Goal: Information Seeking & Learning: Learn about a topic

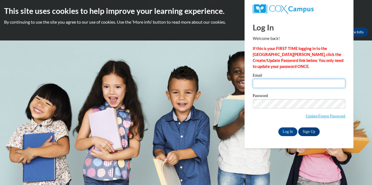
click at [264, 88] on input "Email" at bounding box center [299, 83] width 93 height 9
type input "LondonWallace275@gmail.com"
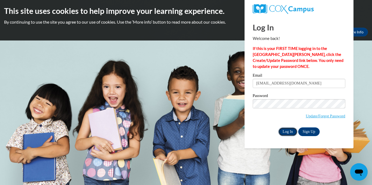
click at [292, 131] on input "Log In" at bounding box center [287, 132] width 19 height 9
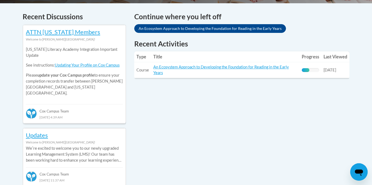
scroll to position [248, 0]
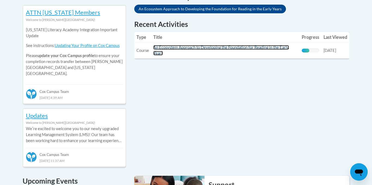
click at [246, 48] on link "An Ecosystem Approach to Developing the Foundation for Reading in the Early Yea…" at bounding box center [221, 50] width 136 height 10
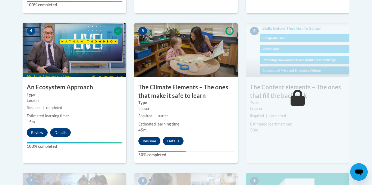
scroll to position [326, 0]
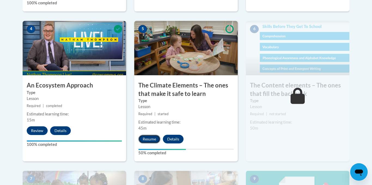
click at [149, 142] on button "Resume" at bounding box center [149, 139] width 22 height 9
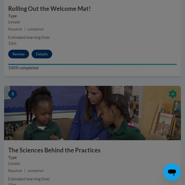
scroll to position [457, 0]
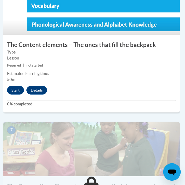
scroll to position [943, 1]
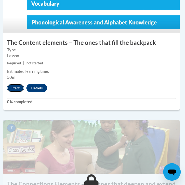
click at [17, 91] on button "Start" at bounding box center [15, 88] width 17 height 9
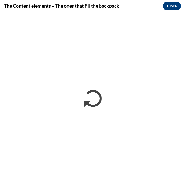
scroll to position [0, 0]
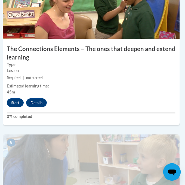
scroll to position [1081, 1]
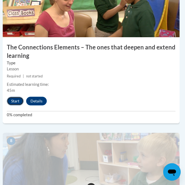
click at [14, 102] on button "Start" at bounding box center [15, 101] width 17 height 9
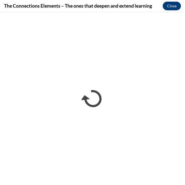
scroll to position [600, 0]
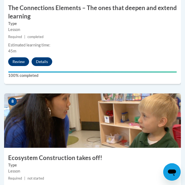
scroll to position [1199, 0]
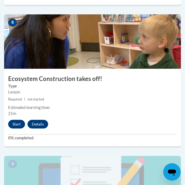
click at [20, 126] on button "Start" at bounding box center [16, 124] width 17 height 9
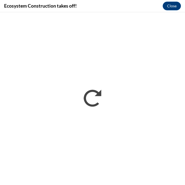
scroll to position [0, 0]
